Goal: Task Accomplishment & Management: Manage account settings

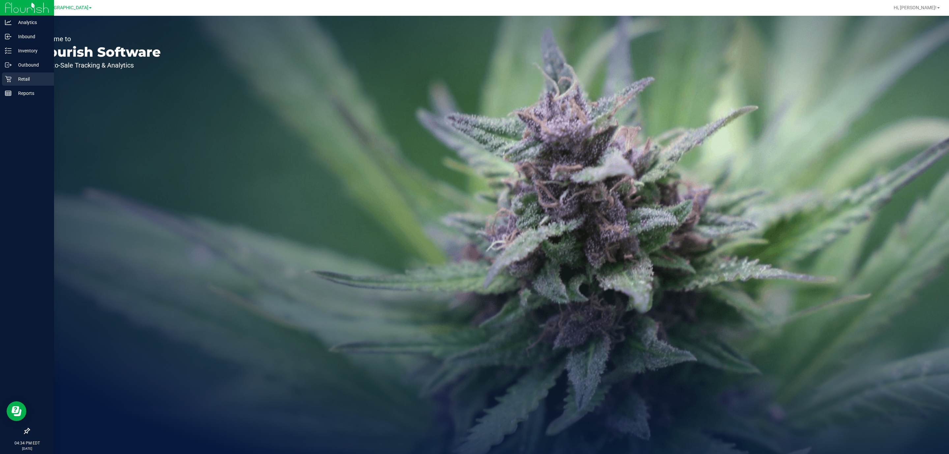
click at [0, 73] on link "Retail" at bounding box center [27, 79] width 54 height 14
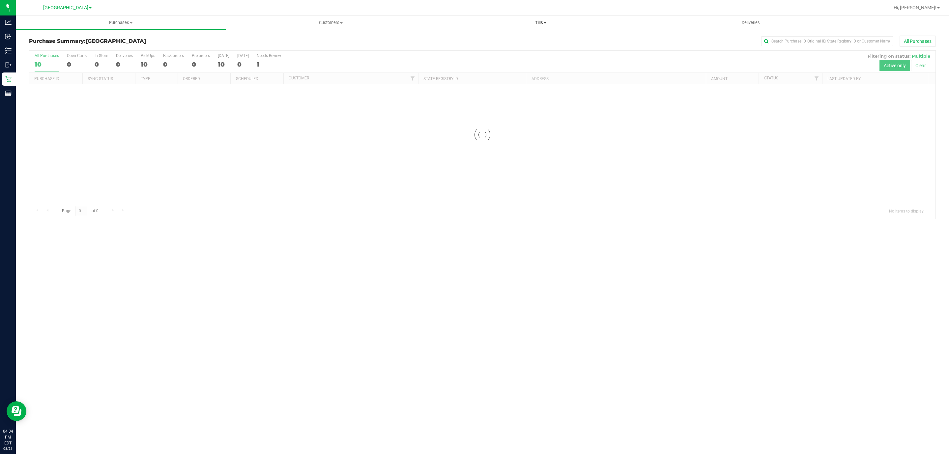
click at [536, 26] on uib-tab-heading "Tills Manage tills Reconcile e-payments" at bounding box center [540, 22] width 209 height 13
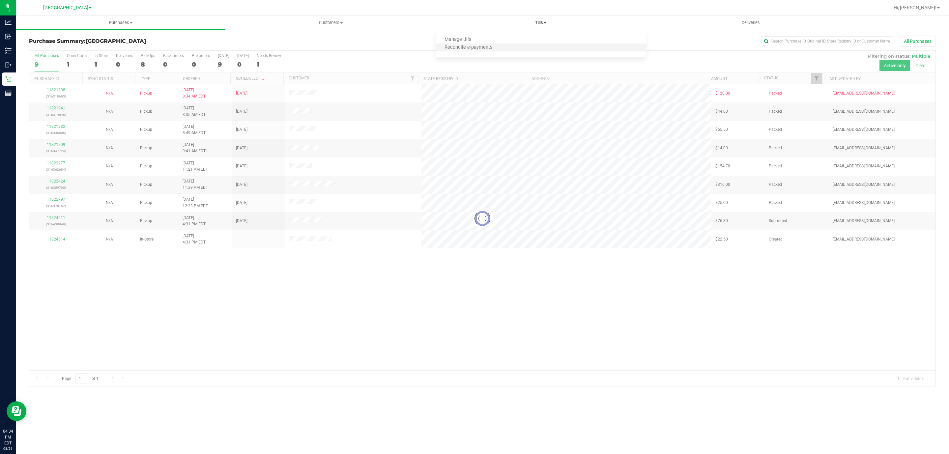
click at [454, 44] on li "Reconcile e-payments" at bounding box center [541, 48] width 210 height 8
click at [458, 38] on span "Manage tills" at bounding box center [458, 40] width 44 height 6
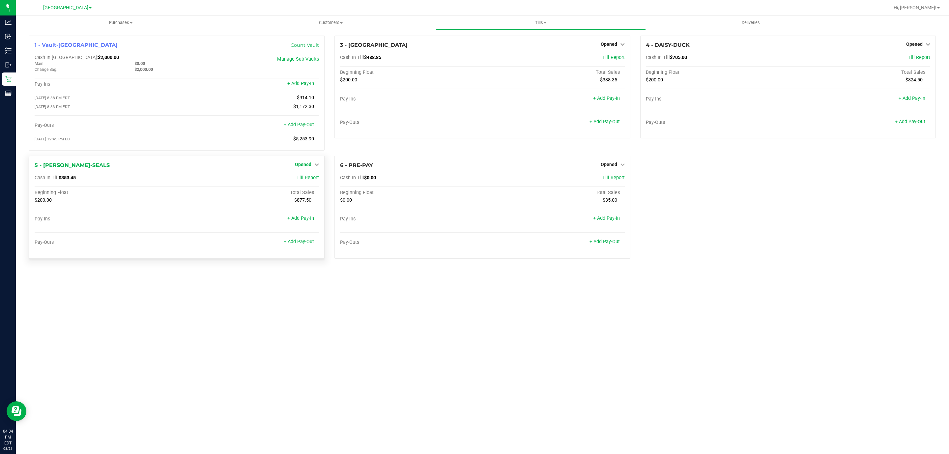
click at [312, 166] on link "Opened" at bounding box center [307, 164] width 24 height 5
click at [311, 181] on link "Close Till" at bounding box center [304, 177] width 18 height 5
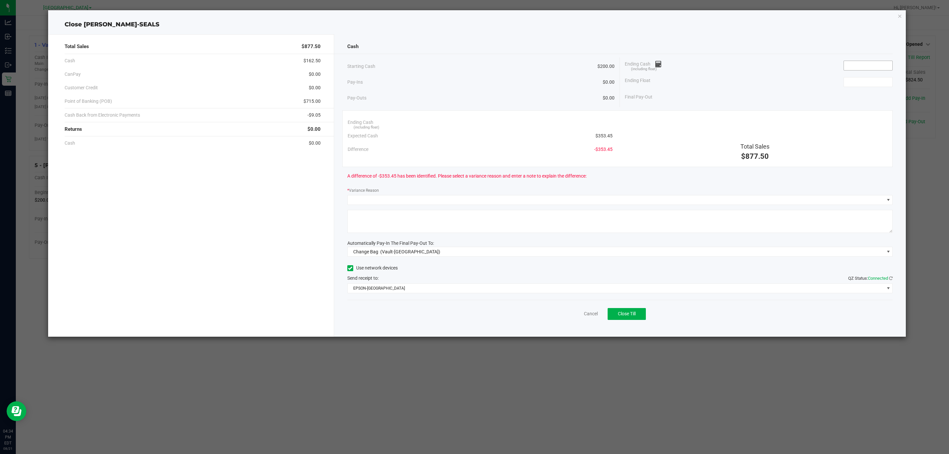
click at [862, 67] on input at bounding box center [868, 65] width 48 height 9
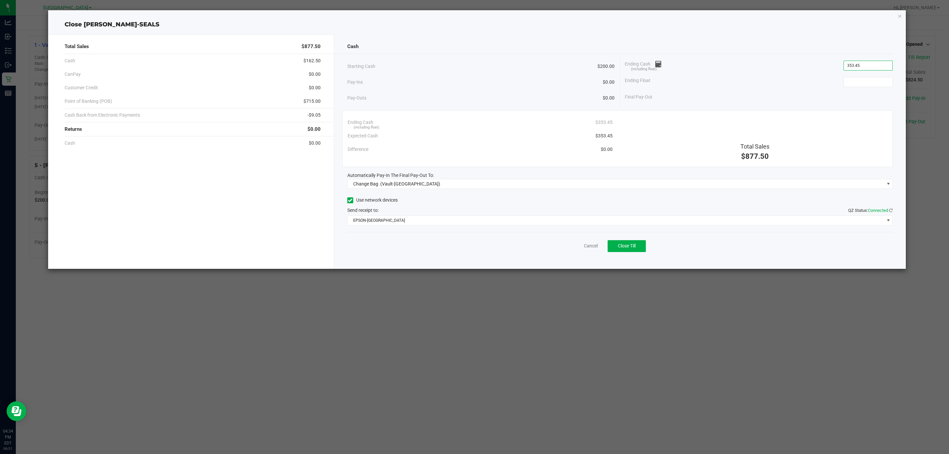
type input "$353.45"
type input "$200.00"
click at [540, 190] on div "Cash Starting Cash $200.00 Pay-Ins $0.00 Pay-Outs $0.00 Ending Cash (including …" at bounding box center [620, 151] width 572 height 235
click at [534, 187] on span "Change Bag (Vault-[GEOGRAPHIC_DATA])" at bounding box center [616, 183] width 537 height 9
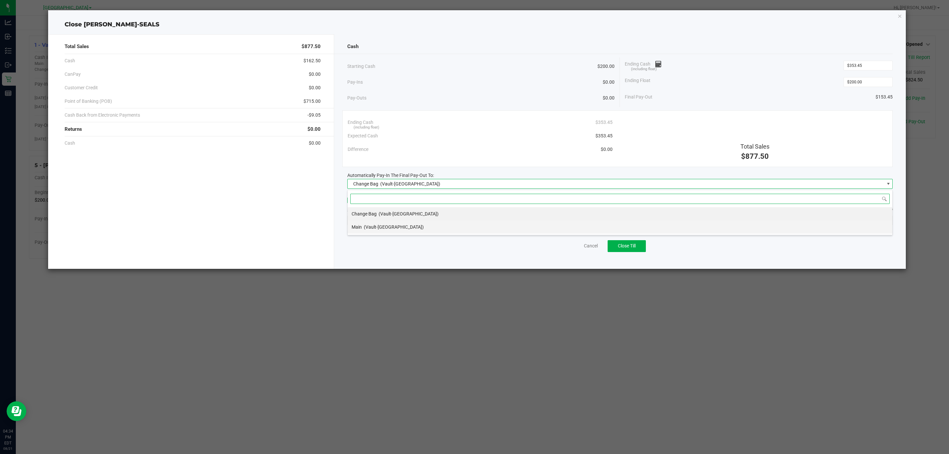
click at [392, 225] on span "(Vault-[GEOGRAPHIC_DATA])" at bounding box center [394, 226] width 60 height 5
click at [411, 223] on span "EPSON-[GEOGRAPHIC_DATA]" at bounding box center [616, 220] width 537 height 9
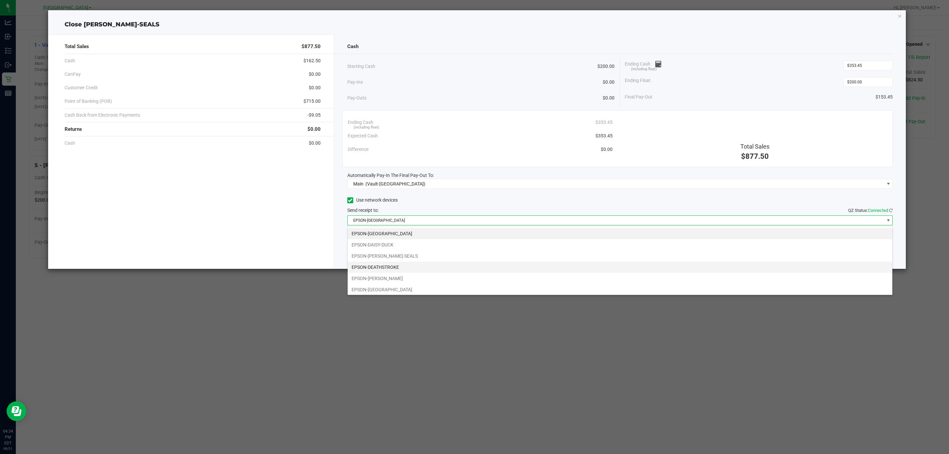
click at [422, 269] on li "EPSON-DEATHSTROKE" at bounding box center [620, 267] width 545 height 11
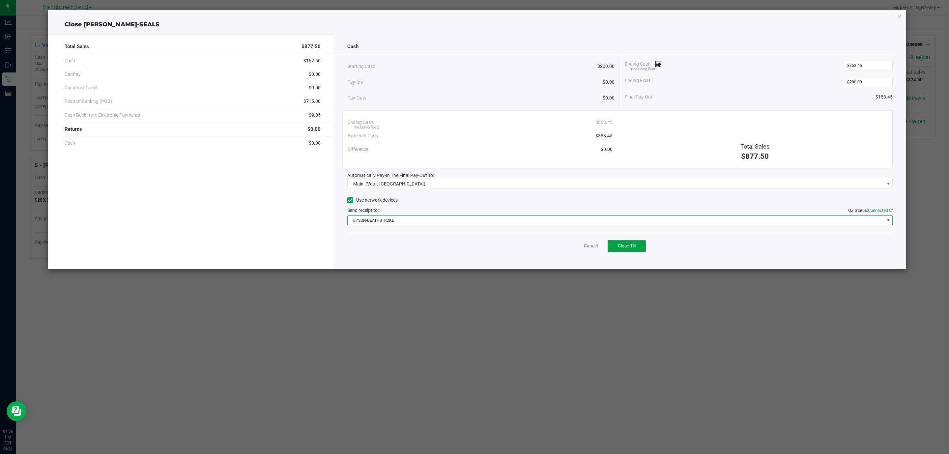
click at [632, 250] on button "Close Till" at bounding box center [627, 246] width 38 height 12
click at [577, 251] on div "Dismiss Reprint Closing Receipt" at bounding box center [620, 244] width 546 height 25
click at [576, 247] on link "Dismiss" at bounding box center [576, 246] width 16 height 7
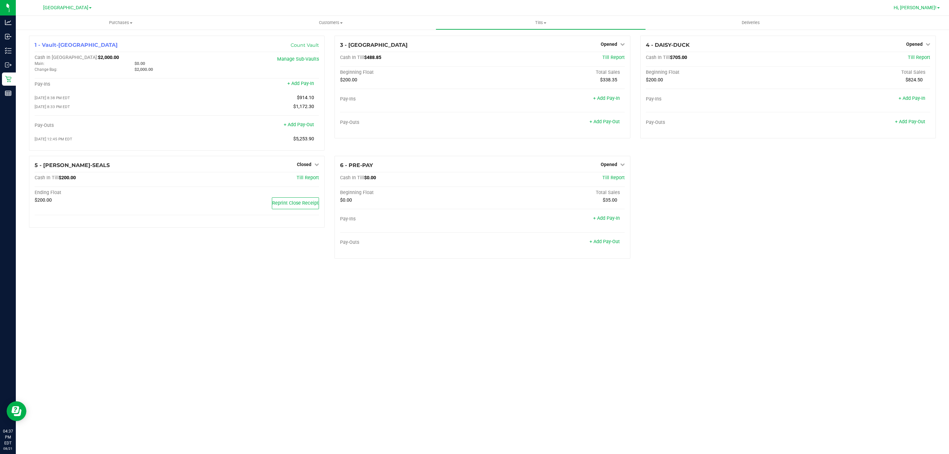
click at [915, 6] on span "Hi, [PERSON_NAME]!" at bounding box center [915, 7] width 43 height 5
click at [918, 59] on span "Sign Out" at bounding box center [914, 58] width 19 height 7
